Goal: Check status: Check status

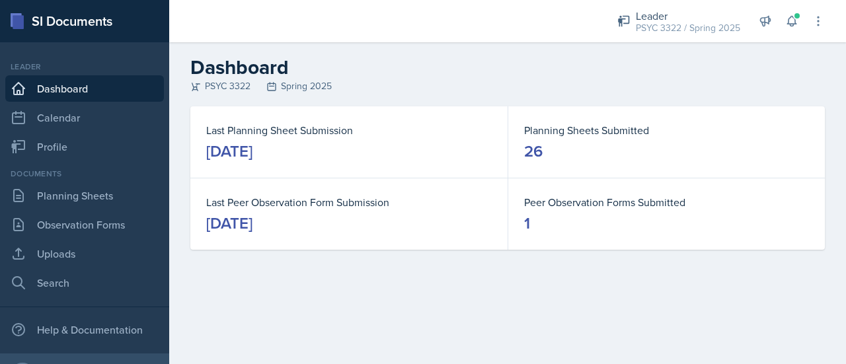
scroll to position [67, 0]
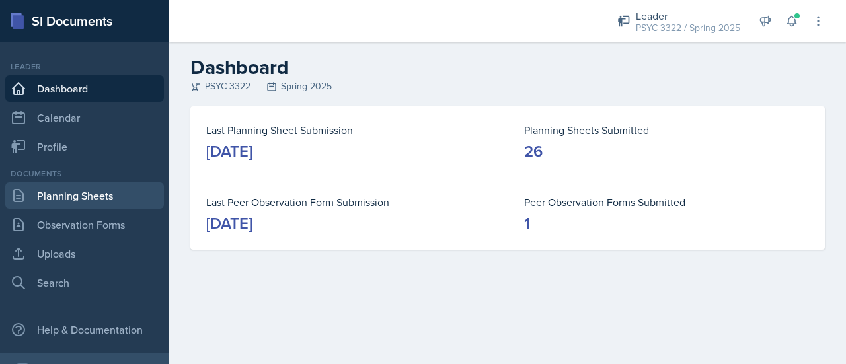
click at [62, 198] on link "Planning Sheets" at bounding box center [84, 195] width 159 height 26
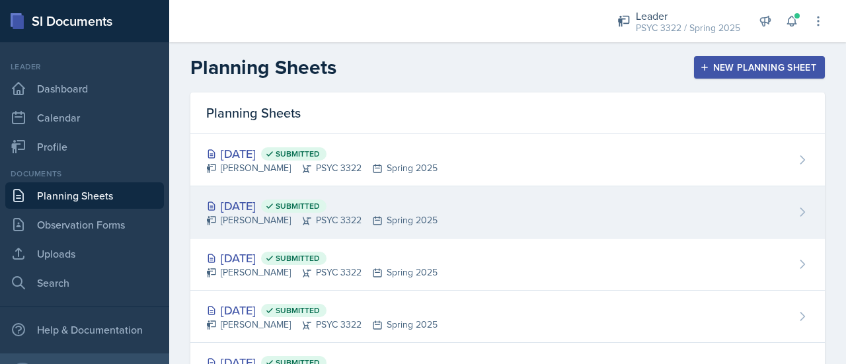
click at [254, 206] on div "[DATE] Submitted" at bounding box center [321, 206] width 231 height 18
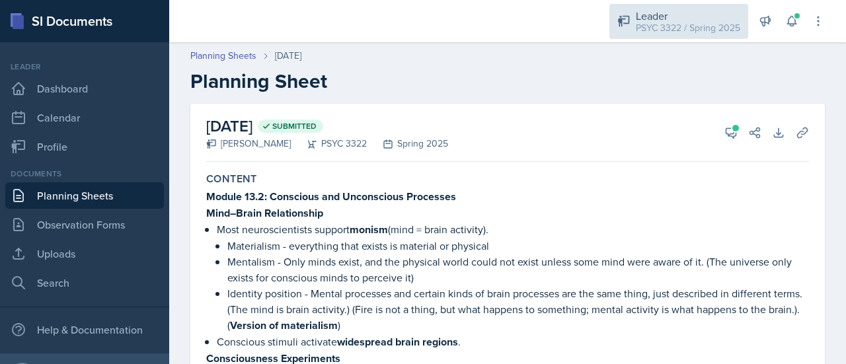
click at [701, 27] on div "PSYC 3322 / Spring 2025" at bounding box center [688, 28] width 104 height 14
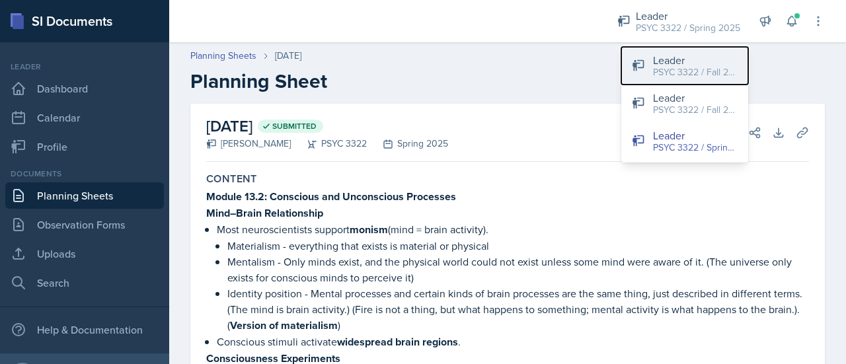
click at [691, 73] on div "PSYC 3322 / Fall 2025" at bounding box center [695, 72] width 85 height 14
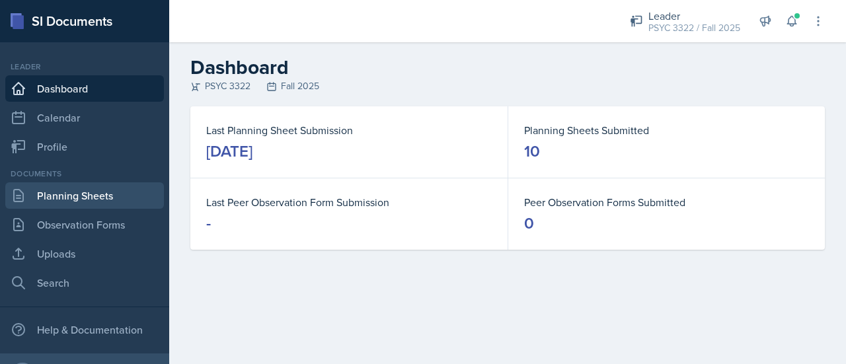
click at [115, 194] on link "Planning Sheets" at bounding box center [84, 195] width 159 height 26
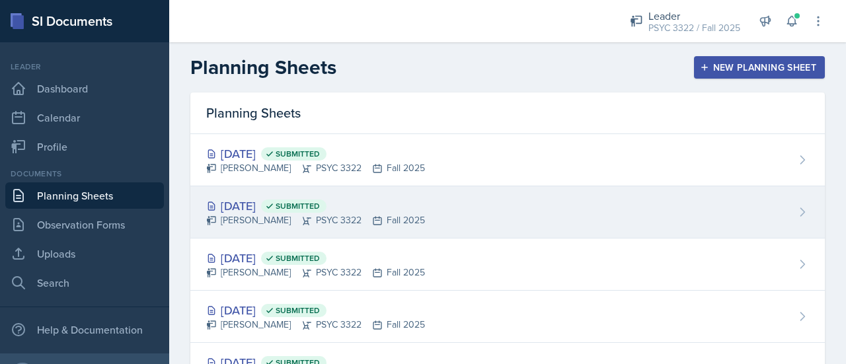
click at [273, 204] on div "[DATE] Submitted" at bounding box center [315, 206] width 219 height 18
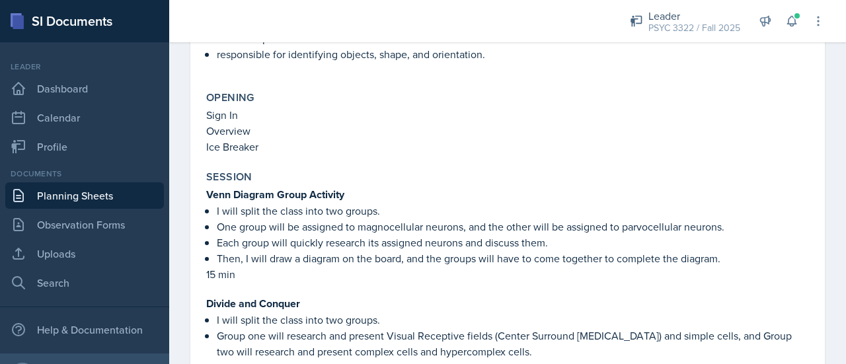
scroll to position [1187, 0]
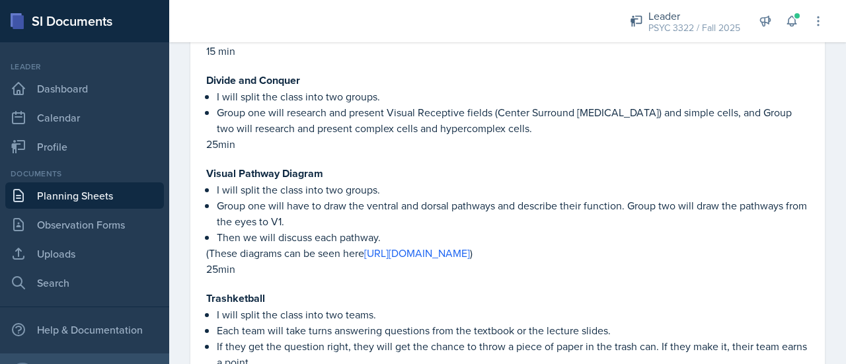
scroll to position [1398, 0]
click at [612, 276] on p "25min" at bounding box center [507, 268] width 603 height 16
